Goal: Information Seeking & Learning: Learn about a topic

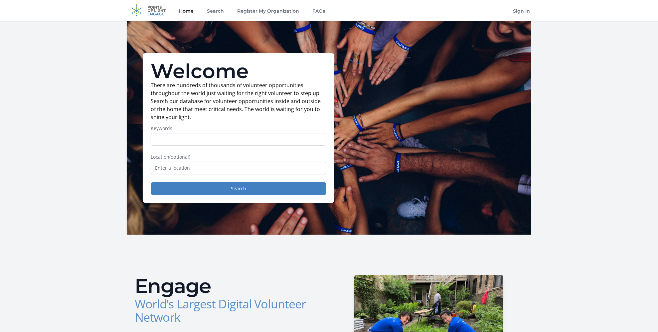
click at [236, 135] on input "Keywords" at bounding box center [239, 139] width 176 height 13
click at [218, 167] on input "text" at bounding box center [239, 168] width 176 height 13
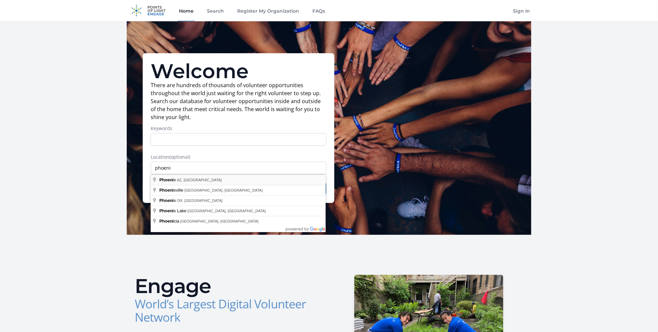
type input "[GEOGRAPHIC_DATA], [GEOGRAPHIC_DATA], [GEOGRAPHIC_DATA]"
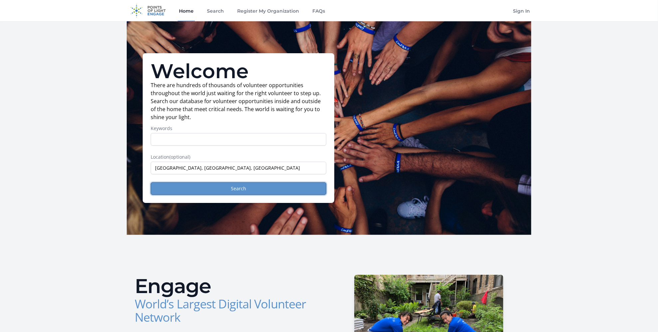
click at [215, 187] on button "Search" at bounding box center [239, 188] width 176 height 13
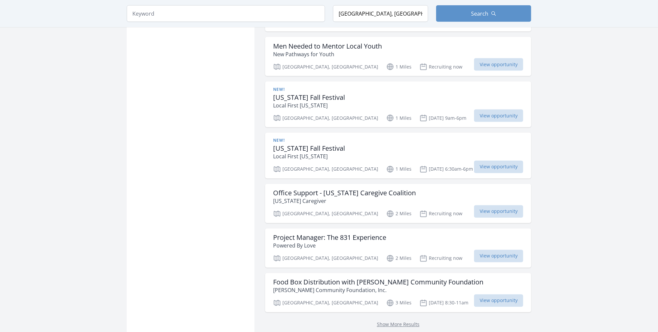
scroll to position [698, 0]
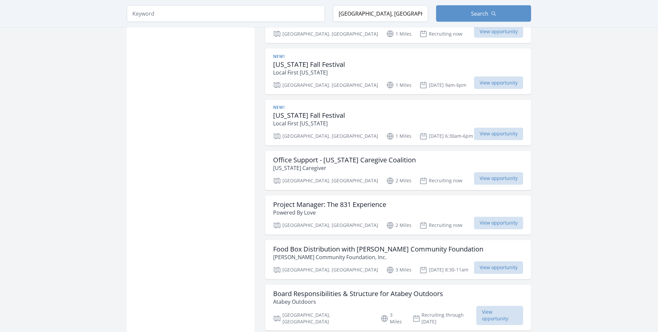
scroll to position [565, 0]
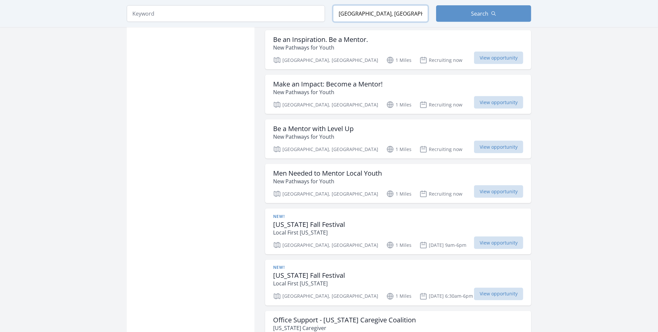
click at [396, 17] on input "[GEOGRAPHIC_DATA], [GEOGRAPHIC_DATA], [GEOGRAPHIC_DATA]" at bounding box center [380, 13] width 95 height 17
drag, startPoint x: 398, startPoint y: 17, endPoint x: 239, endPoint y: 10, distance: 158.8
click at [239, 10] on form "Keyword Location [GEOGRAPHIC_DATA], [GEOGRAPHIC_DATA], [GEOGRAPHIC_DATA] Search" at bounding box center [329, 13] width 404 height 17
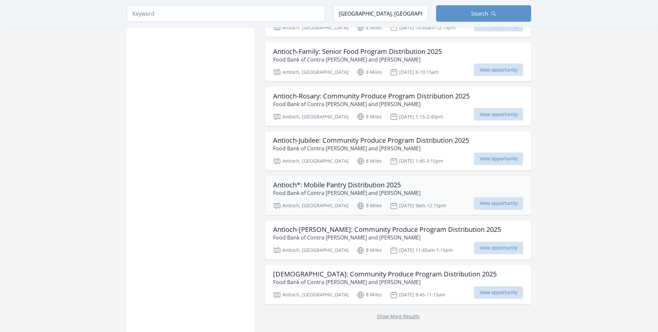
scroll to position [792, 0]
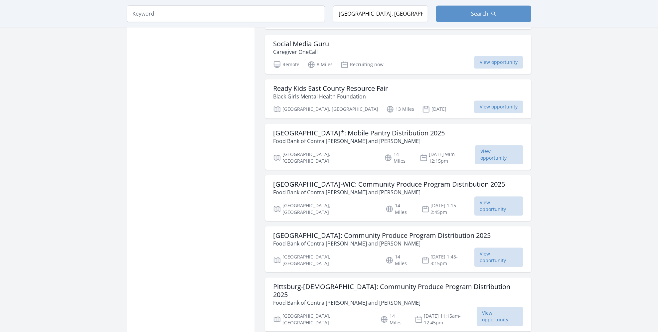
scroll to position [1025, 0]
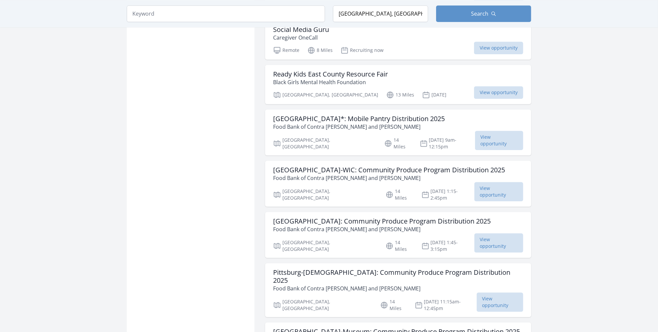
scroll to position [792, 0]
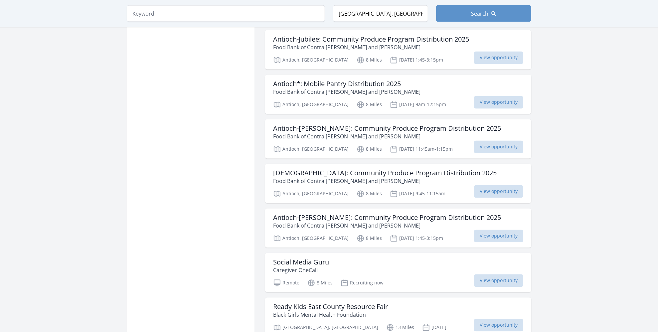
type input "[GEOGRAPHIC_DATA], [GEOGRAPHIC_DATA], [GEOGRAPHIC_DATA]"
